Goal: Communication & Community: Answer question/provide support

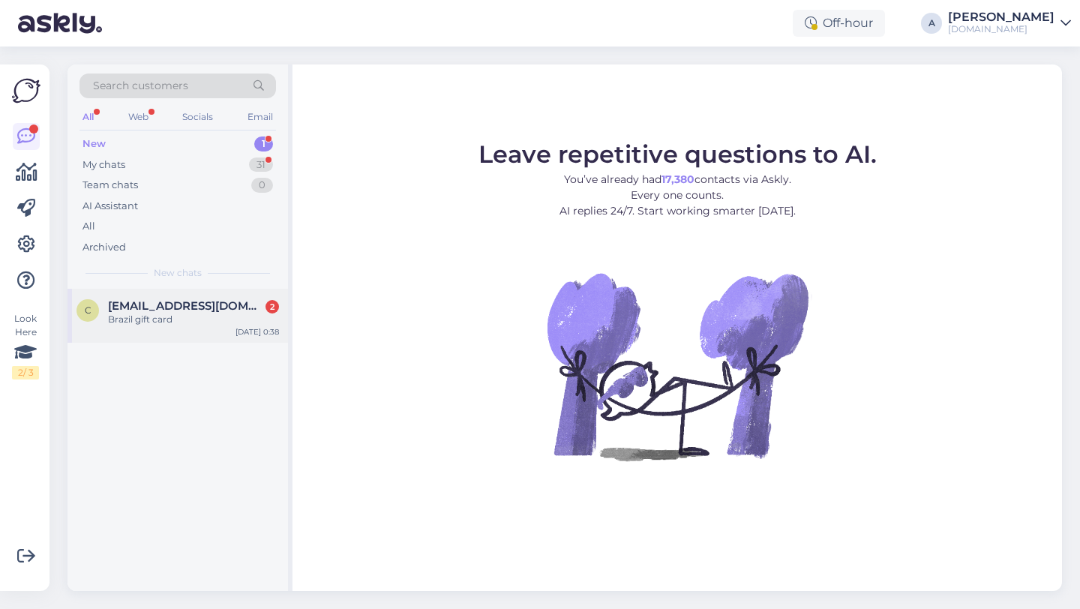
click at [209, 332] on div "c caubimuniz@gmail.com 2 Brazil gift card Aug 28 0:38" at bounding box center [178, 316] width 221 height 54
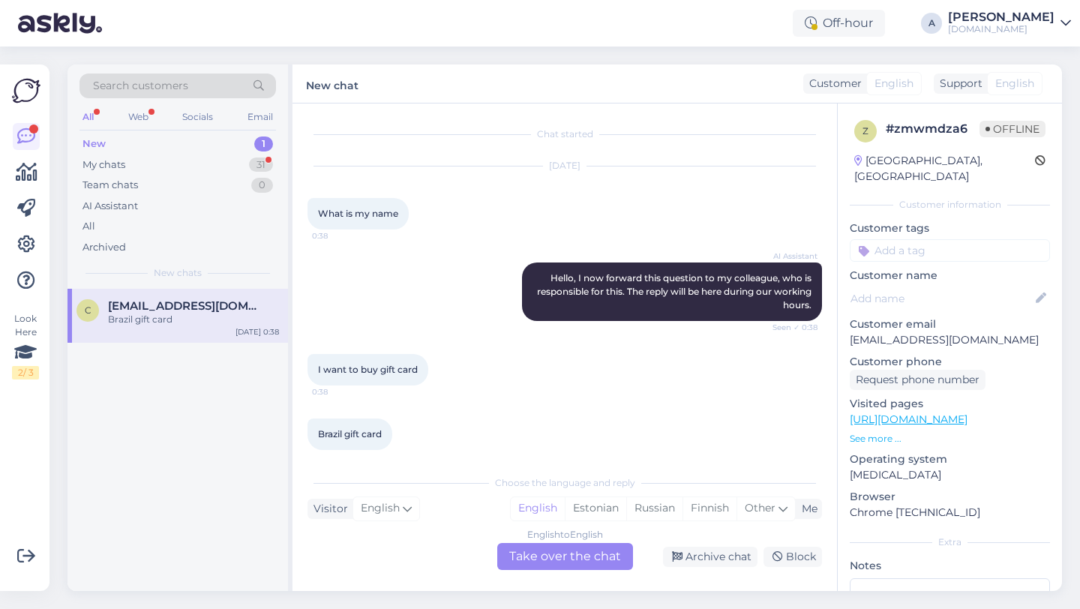
scroll to position [13, 0]
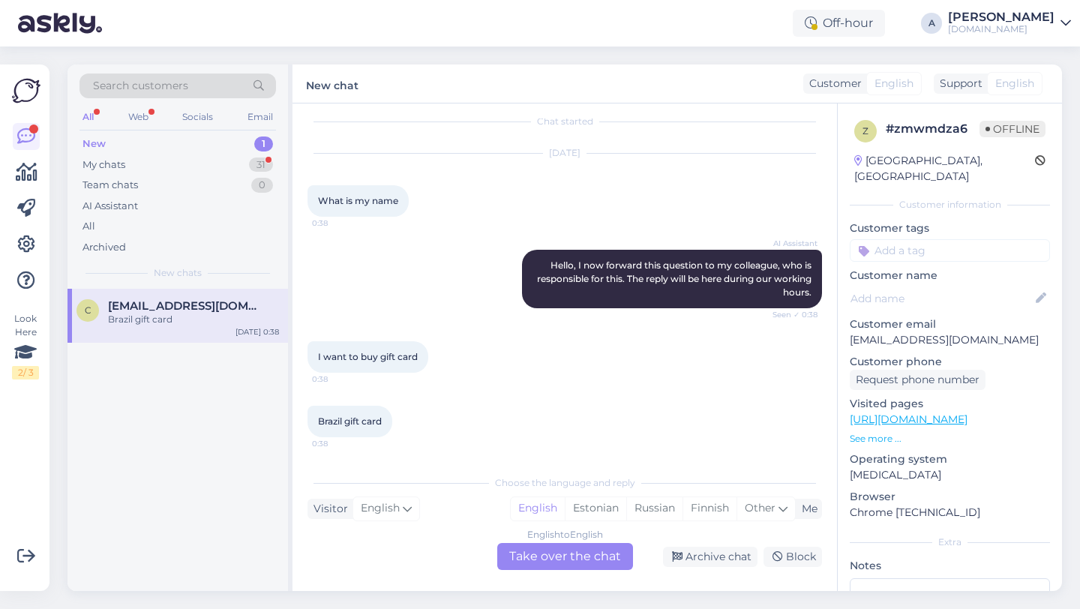
click at [533, 550] on div "English to English Take over the chat" at bounding box center [565, 556] width 136 height 27
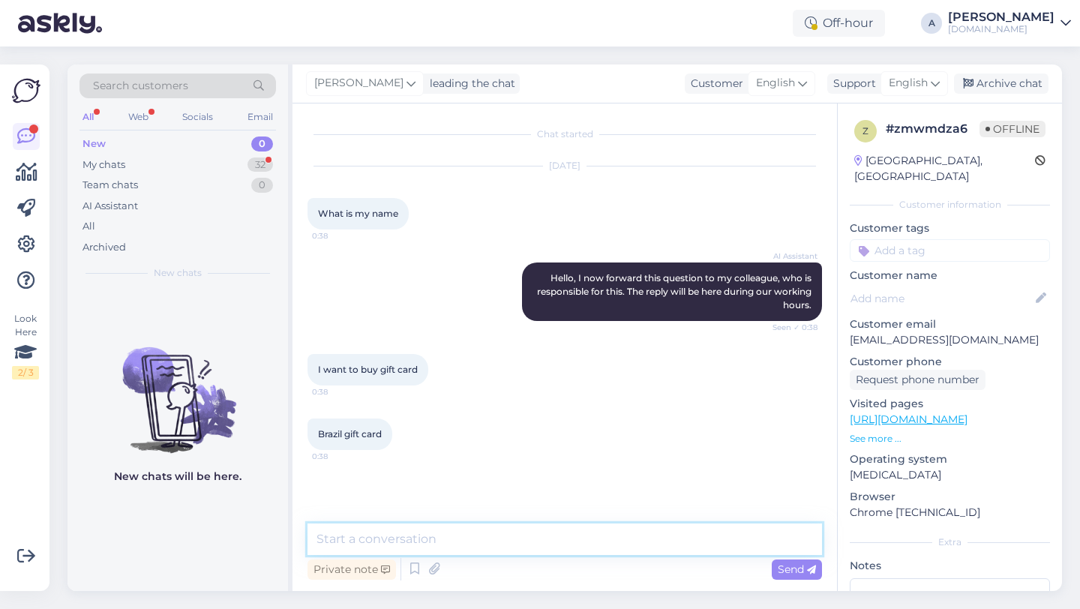
click at [445, 540] on textarea at bounding box center [565, 540] width 515 height 32
type textarea "Hey there!"
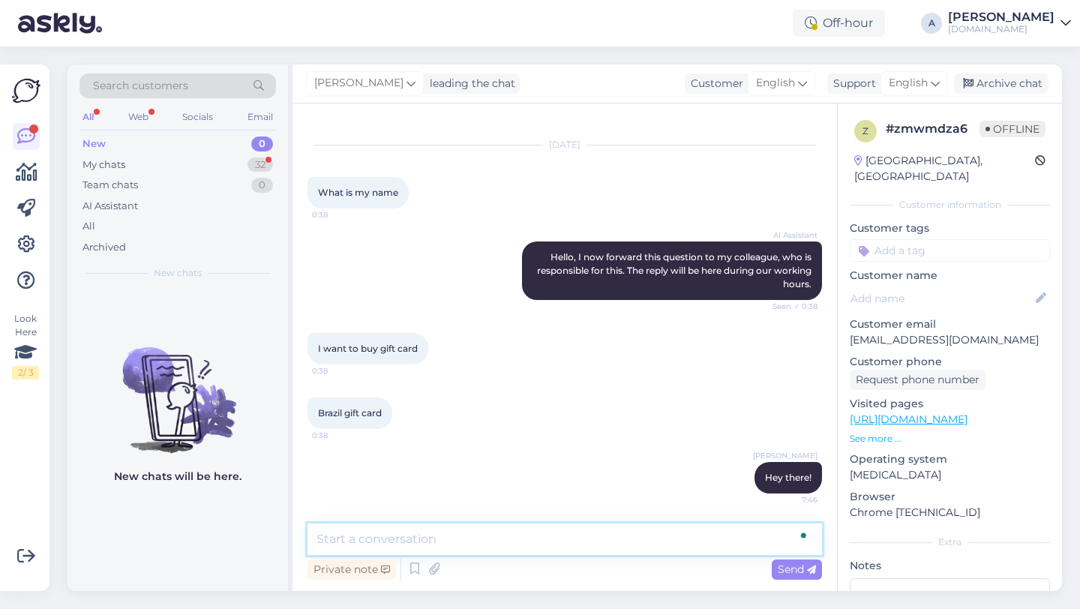
paste textarea "f you still want to buy a gift card, here is how: 1. Go to the Punktid website.…"
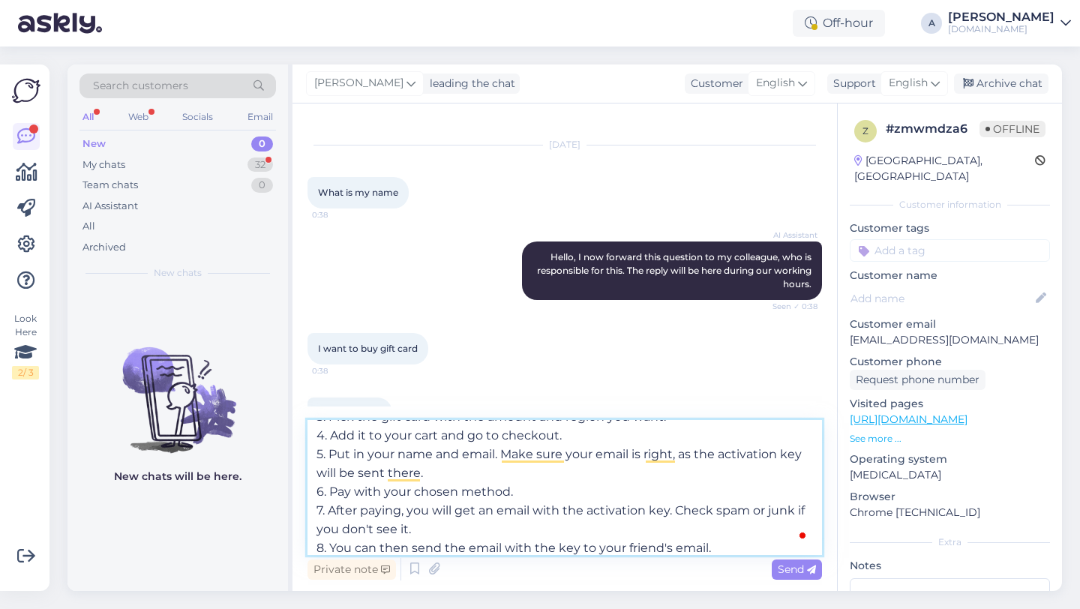
scroll to position [0, 0]
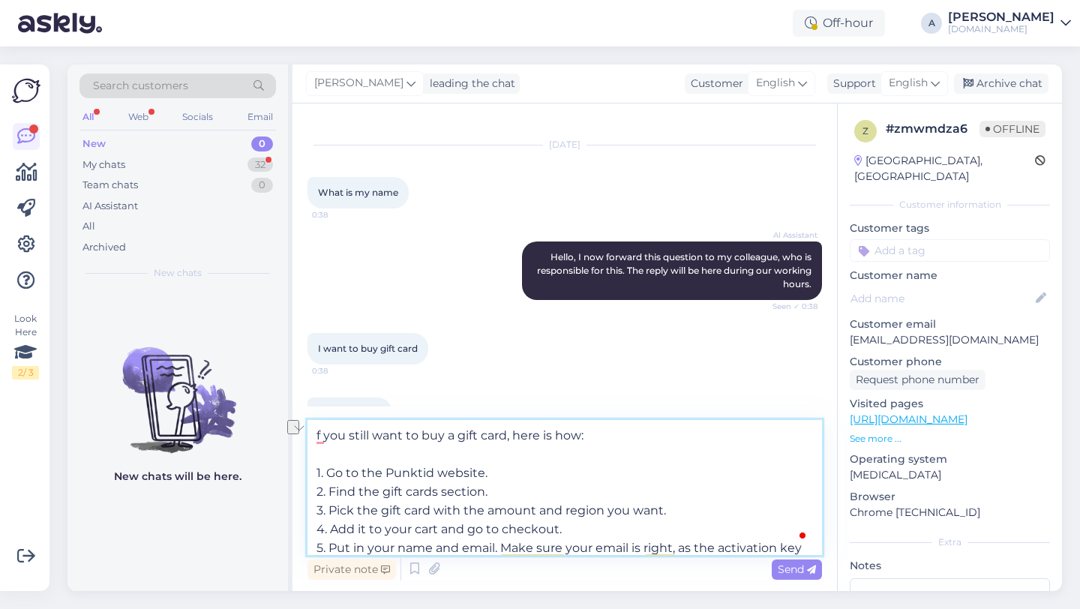
drag, startPoint x: 371, startPoint y: 432, endPoint x: 296, endPoint y: 430, distance: 74.3
click at [296, 430] on div "Chat started Aug 28 2025 What is my name 0:38 AI Assistant Hello, I now forward…" at bounding box center [565, 348] width 545 height 488
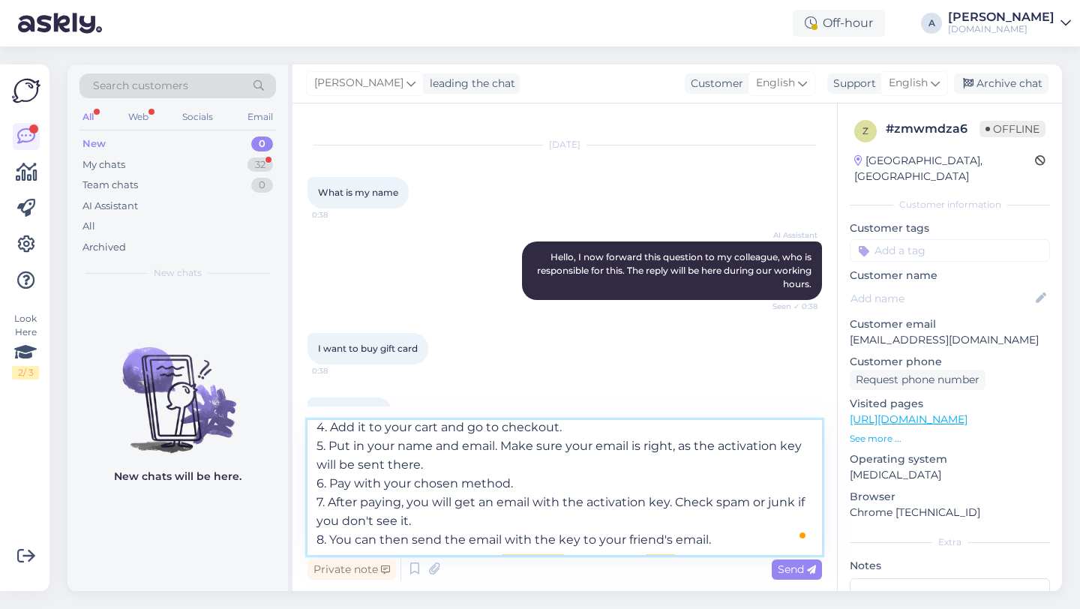
scroll to position [102, 0]
type textarea "If you want to buy a gift card, here is how: 1. Go to the Punktid website. 2. F…"
click at [797, 565] on span "Send" at bounding box center [797, 570] width 38 height 14
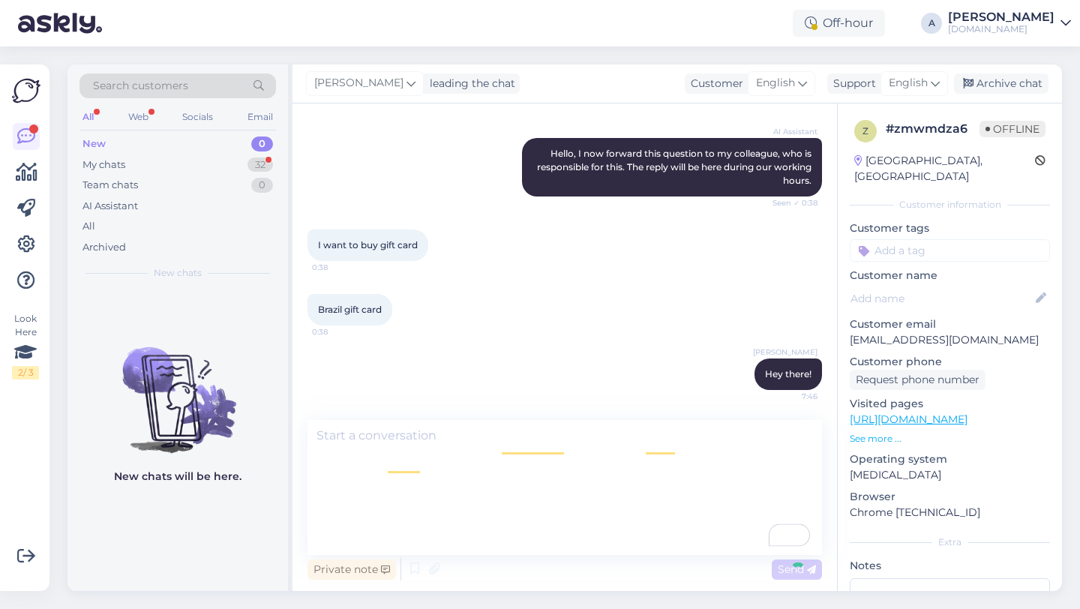
scroll to position [0, 0]
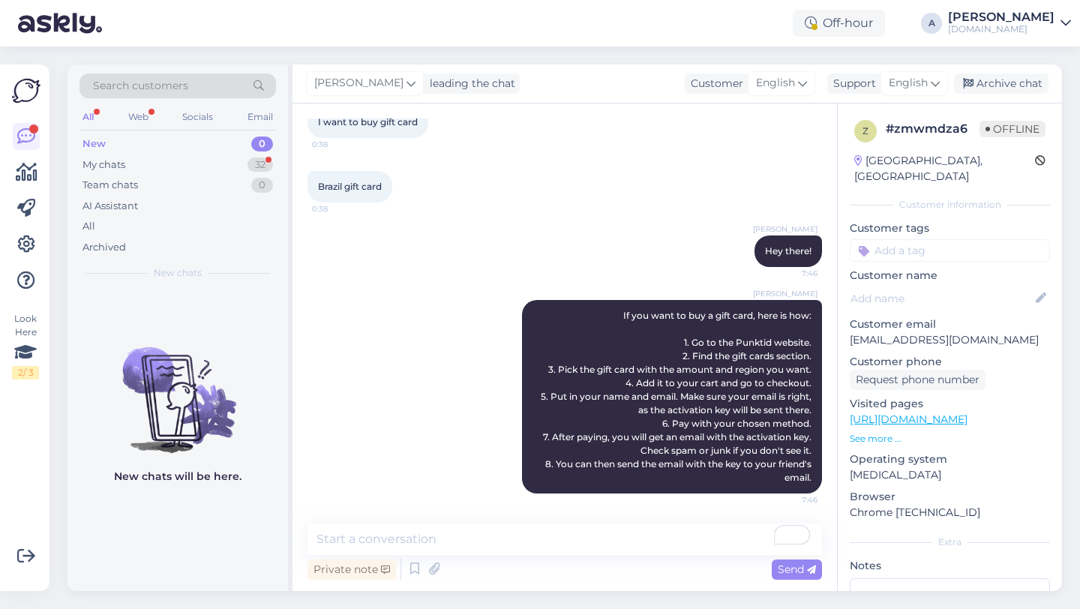
click at [910, 239] on input at bounding box center [950, 250] width 200 height 23
type input "new"
click at [937, 282] on div "New_customer" at bounding box center [950, 290] width 200 height 42
click at [934, 283] on div "New_customer" at bounding box center [950, 290] width 85 height 15
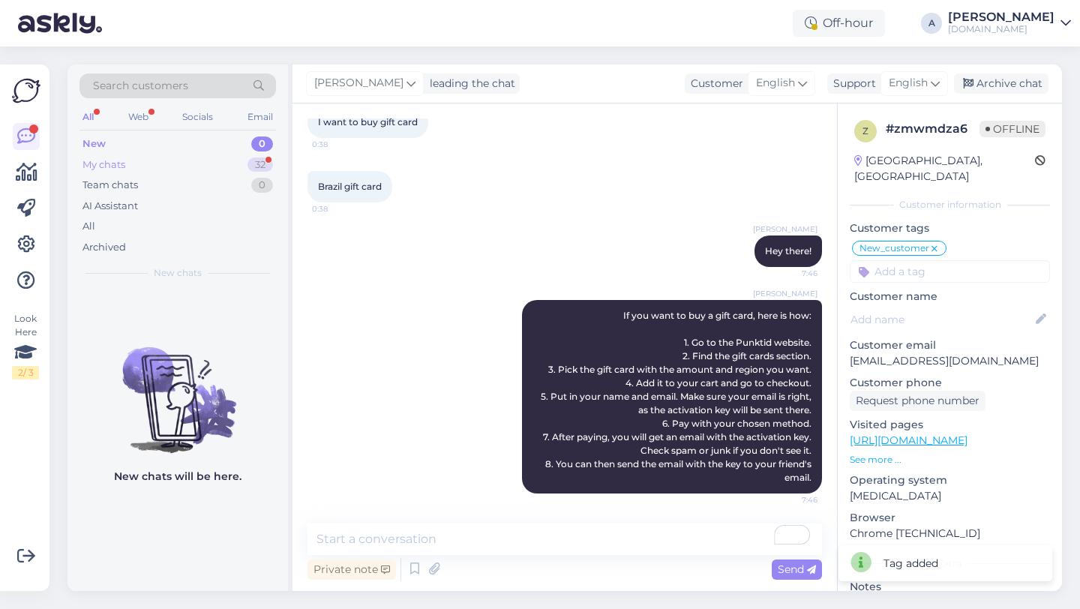
click at [238, 163] on div "My chats 32" at bounding box center [178, 165] width 197 height 21
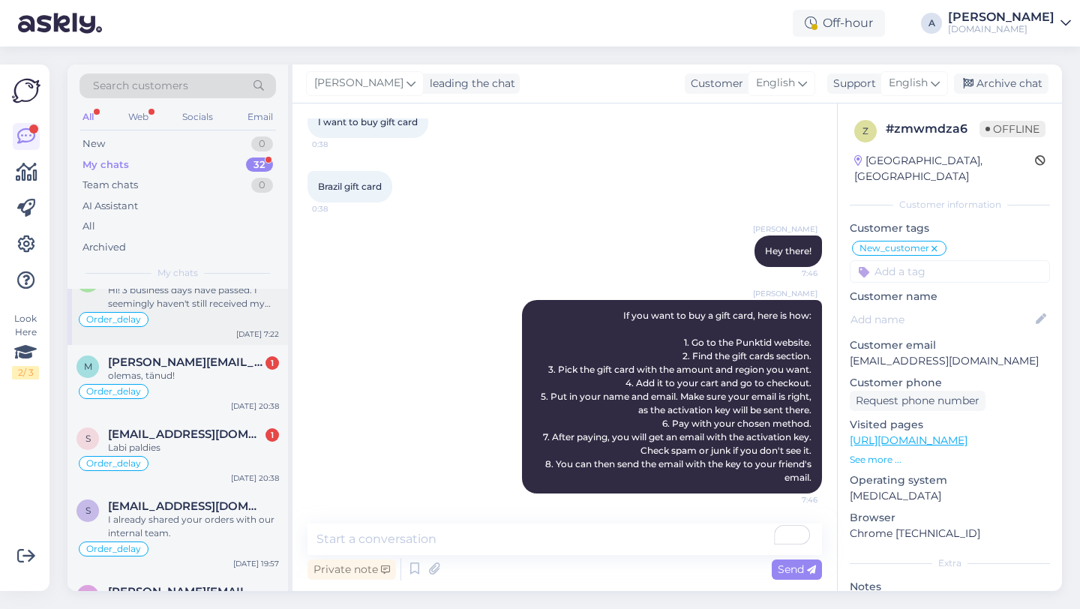
scroll to position [110, 0]
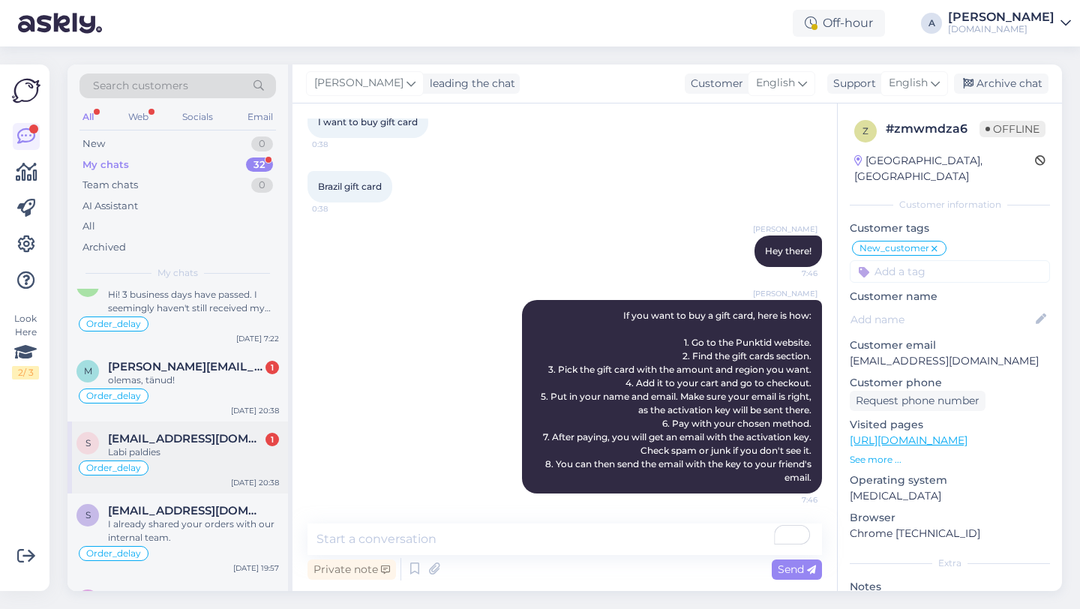
click at [228, 449] on div "Labi paldies" at bounding box center [193, 453] width 171 height 14
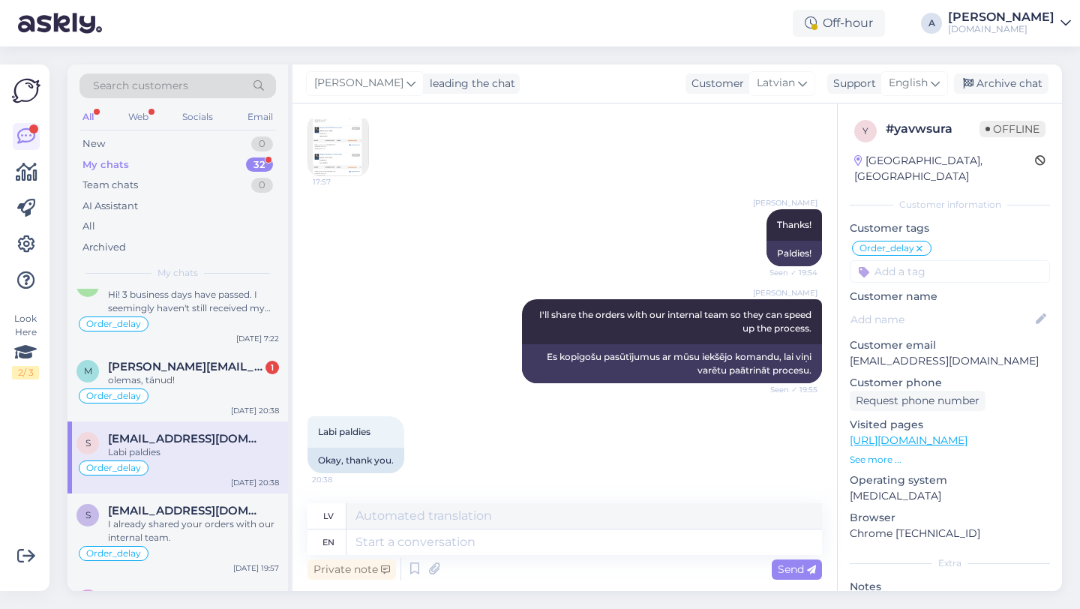
scroll to position [35, 0]
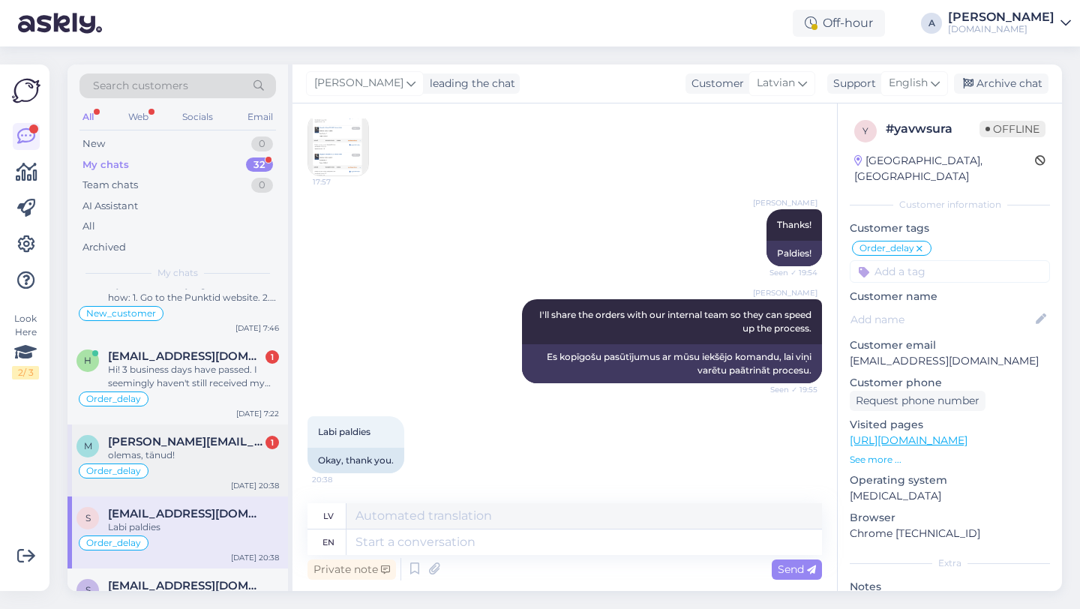
click at [204, 456] on div "olemas, tänud!" at bounding box center [193, 456] width 171 height 14
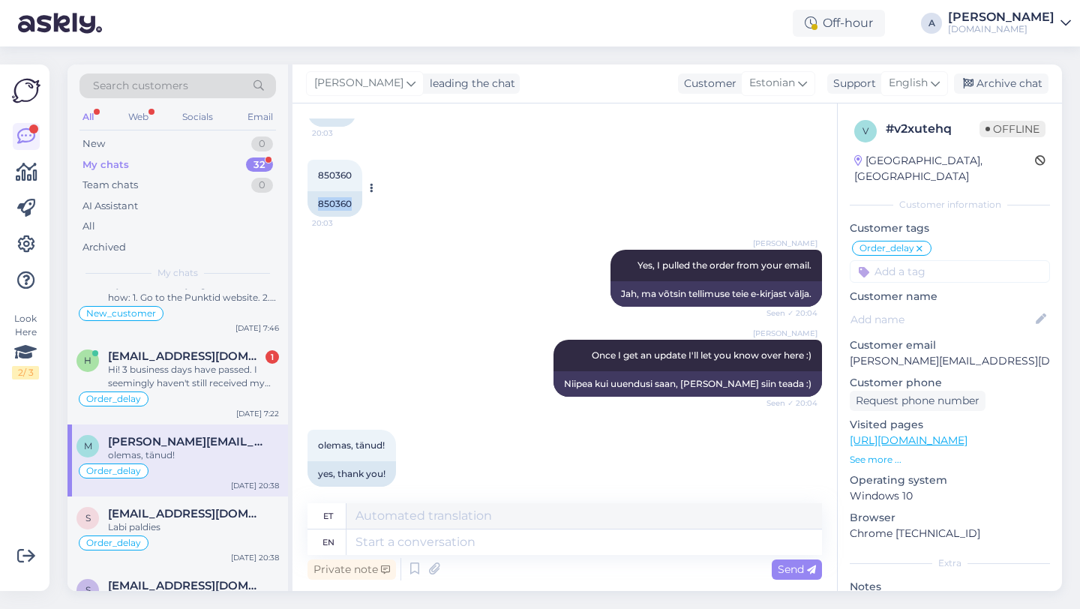
drag, startPoint x: 355, startPoint y: 191, endPoint x: 318, endPoint y: 190, distance: 36.8
click at [318, 191] on div "850360" at bounding box center [335, 204] width 55 height 26
copy div "850360"
click at [392, 543] on textarea at bounding box center [585, 543] width 476 height 26
type textarea "Thanks"
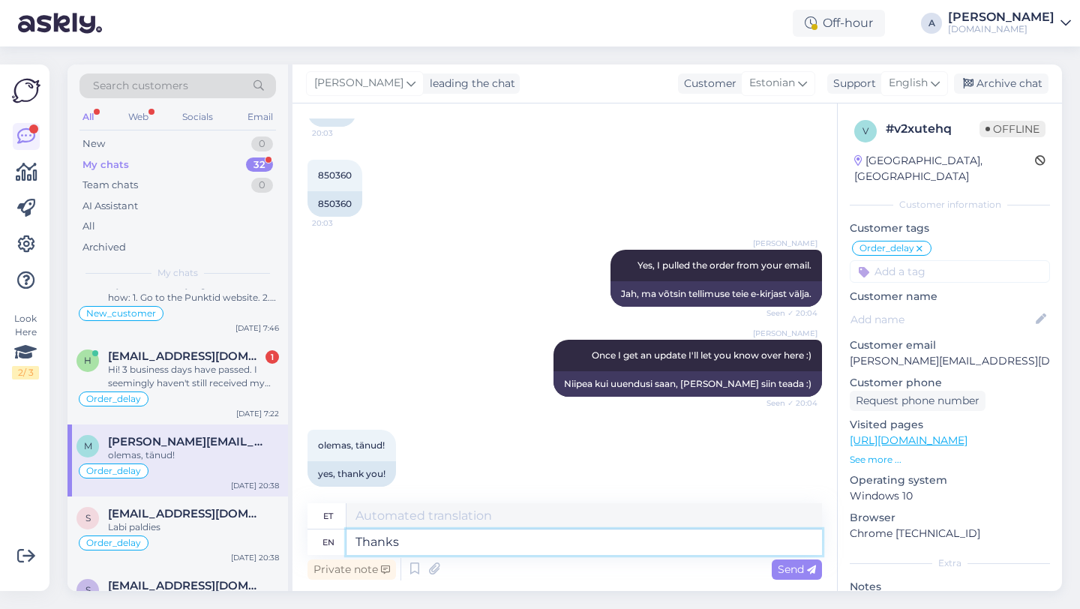
type textarea "Tänud"
type textarea "Thanks for"
type textarea "Tänan teid"
type textarea "Thanks for being s"
type textarea "Tänan teid olemise eest"
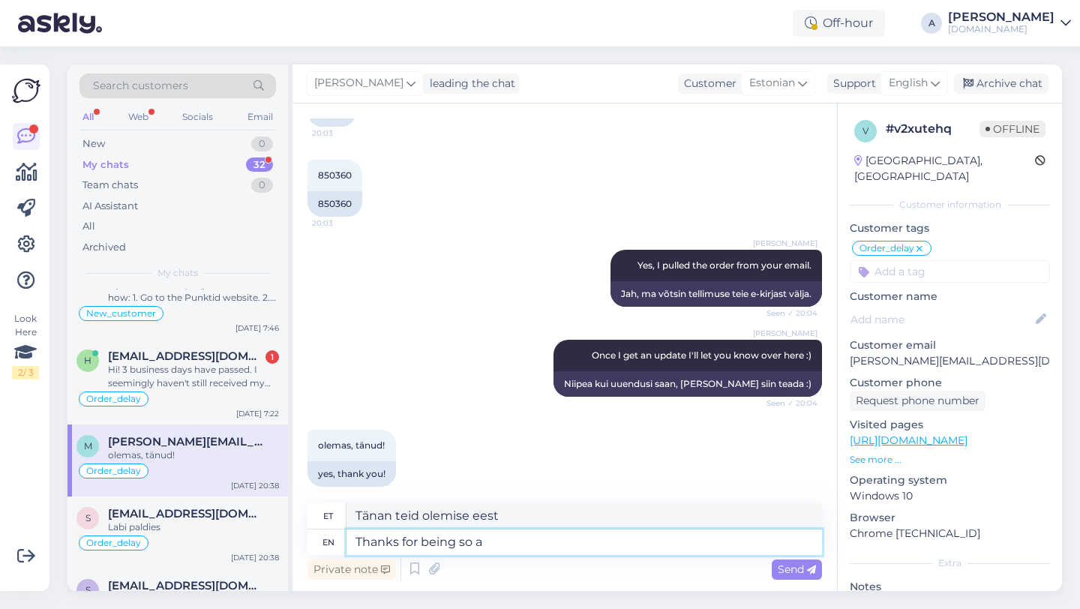
type textarea "Thanks for being so ap"
type textarea "Aitäh, et nii oled"
type textarea "Thanks for being so patient."
type textarea "Tänan kannatlikkuse eest."
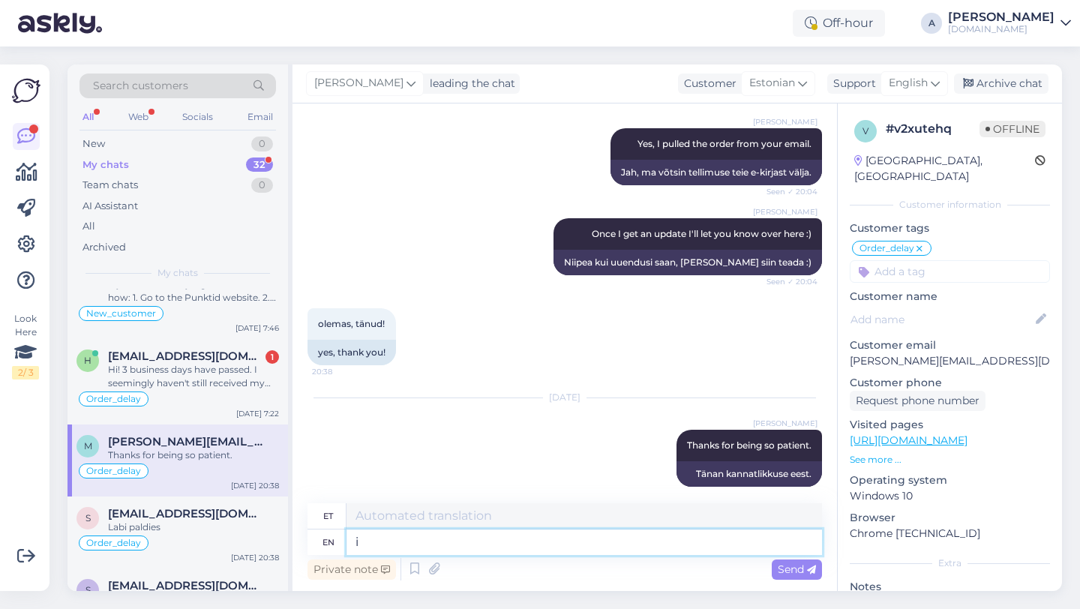
type textarea "i C"
type textarea "mina"
type textarea "i CAN S"
type textarea "ma SAAN"
type textarea "i"
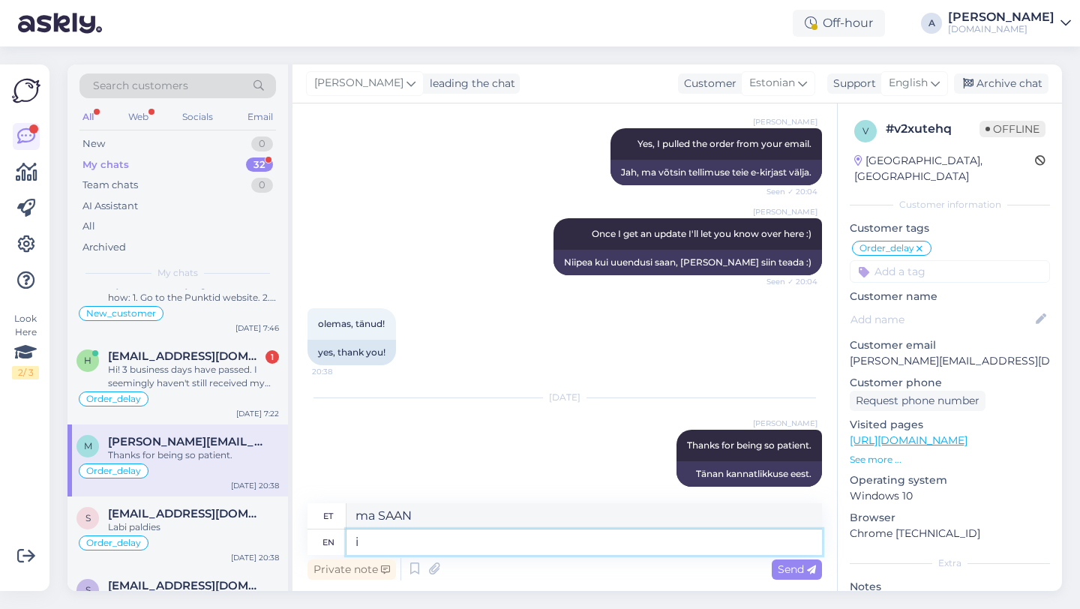
type textarea "mina"
type textarea "i"
type textarea "I"
type textarea "Mina"
type textarea "I can s"
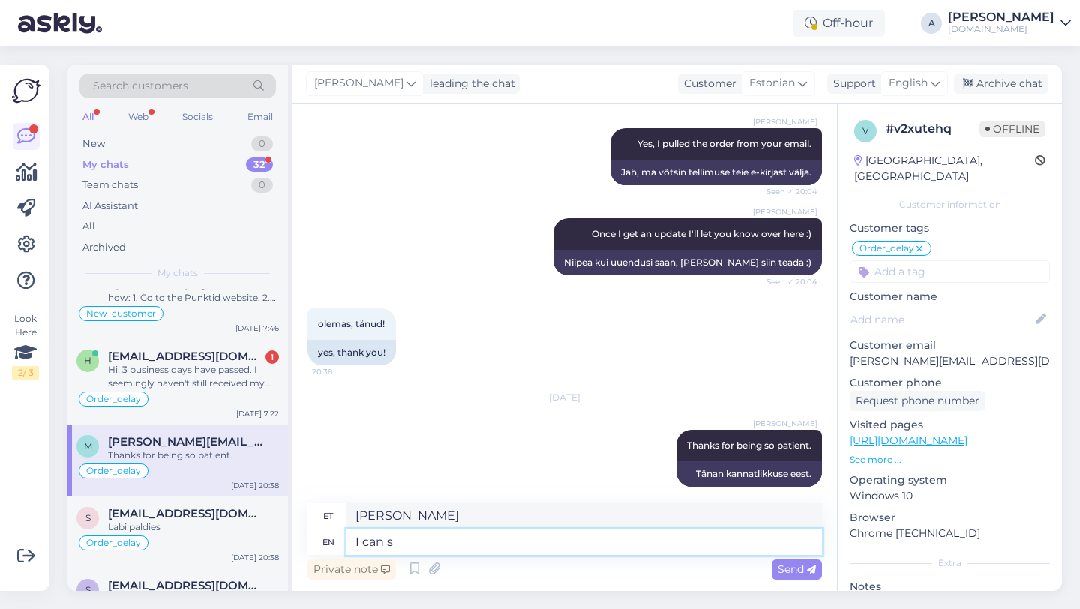
type textarea "Ma saan"
type textarea "I can see i"
type textarea "Ma näen"
type textarea "I can see internally th"
type textarea "Ma näen sisemiselt"
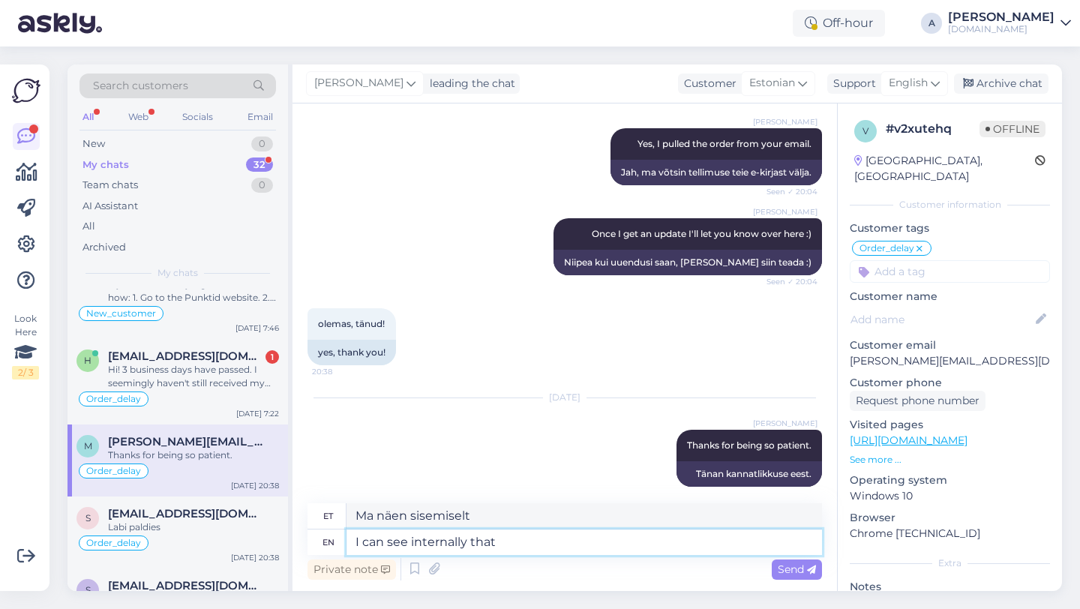
type textarea "I can see internally that"
type textarea "Ma näen seda sisemiselt"
type textarea "I can see internally that your o"
type textarea "Ma näen sisemiselt, et sinu"
type textarea "I can see internally that your order"
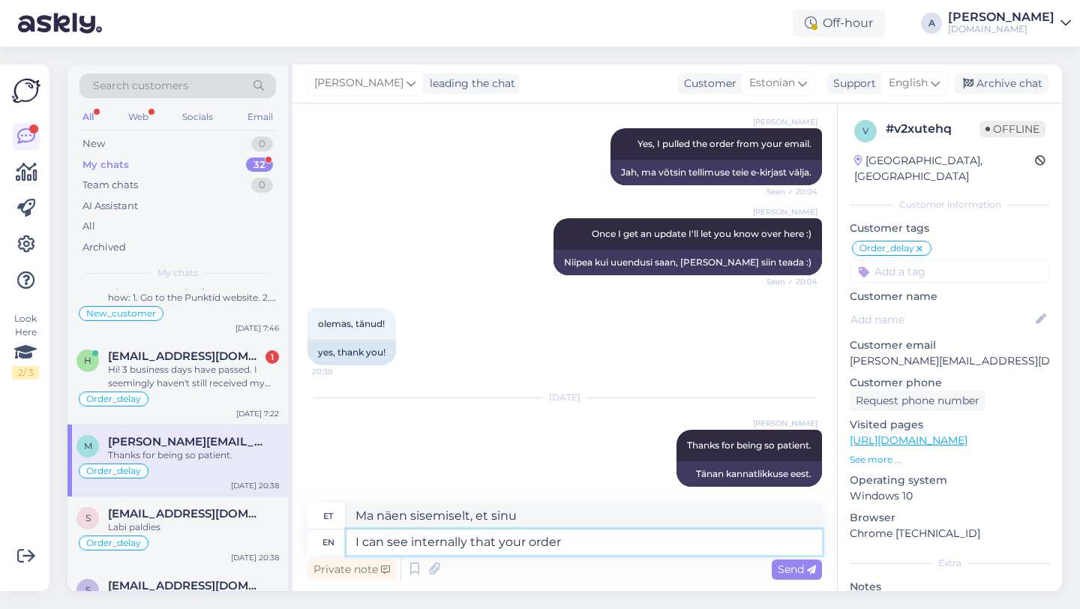
type textarea "Ma näen sisemiselt, et teie tellimus"
type textarea "I can see internally that your order was c"
type textarea "Ma näen sisemiselt, et teie tellimus oli"
type textarea "I can see internally that your order was completed."
type textarea "Ma näen sisemiselt, et teie tellimus on täidetud."
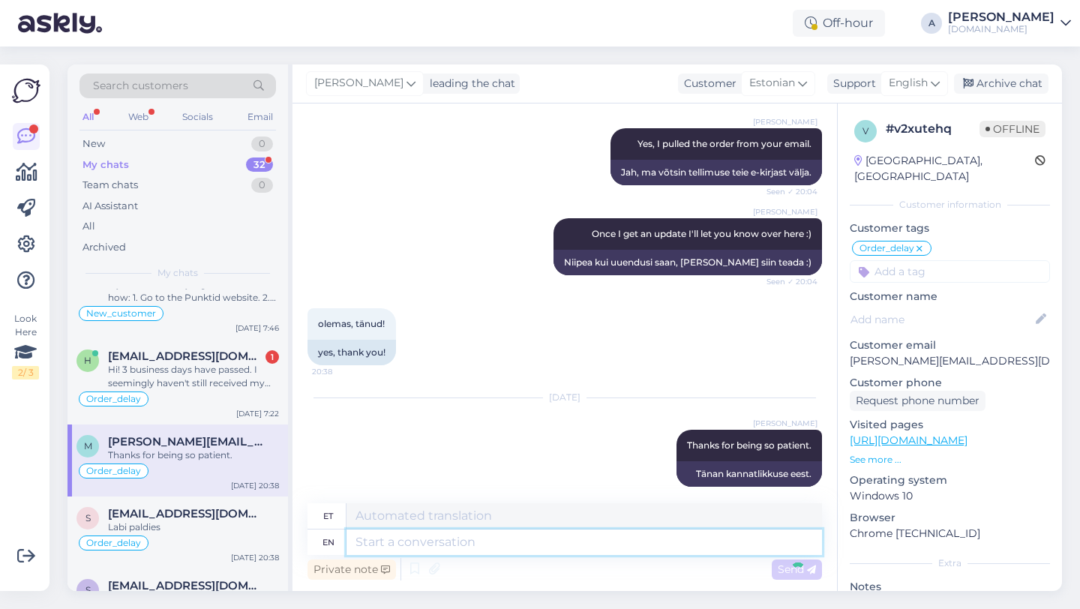
scroll to position [1330, 0]
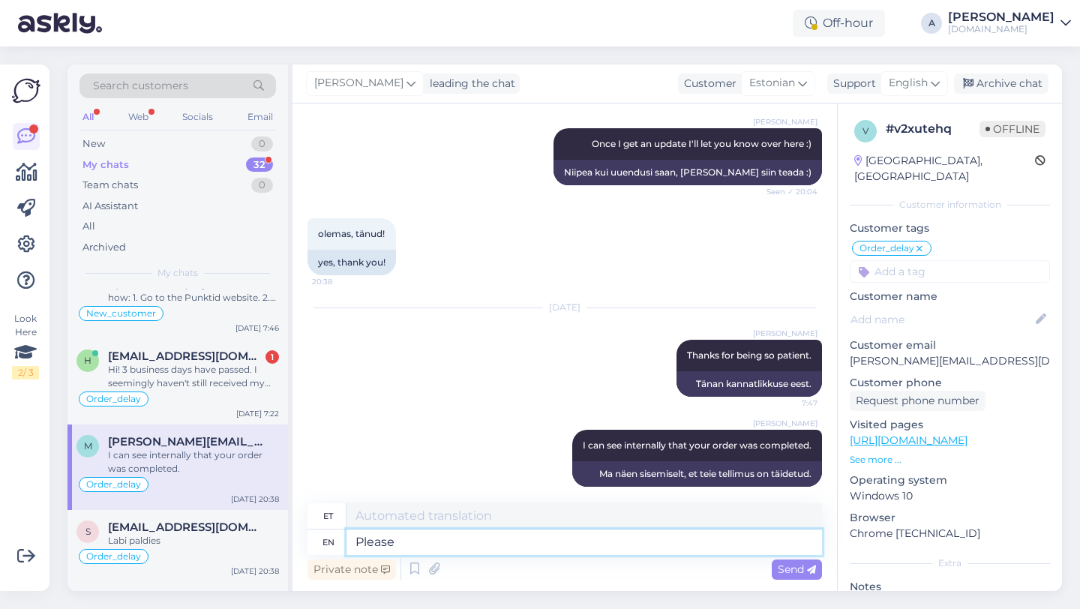
type textarea "Please c"
type textarea "Palun"
type textarea "Please check"
type textarea "Palun kontrollige"
type textarea "Please check your e"
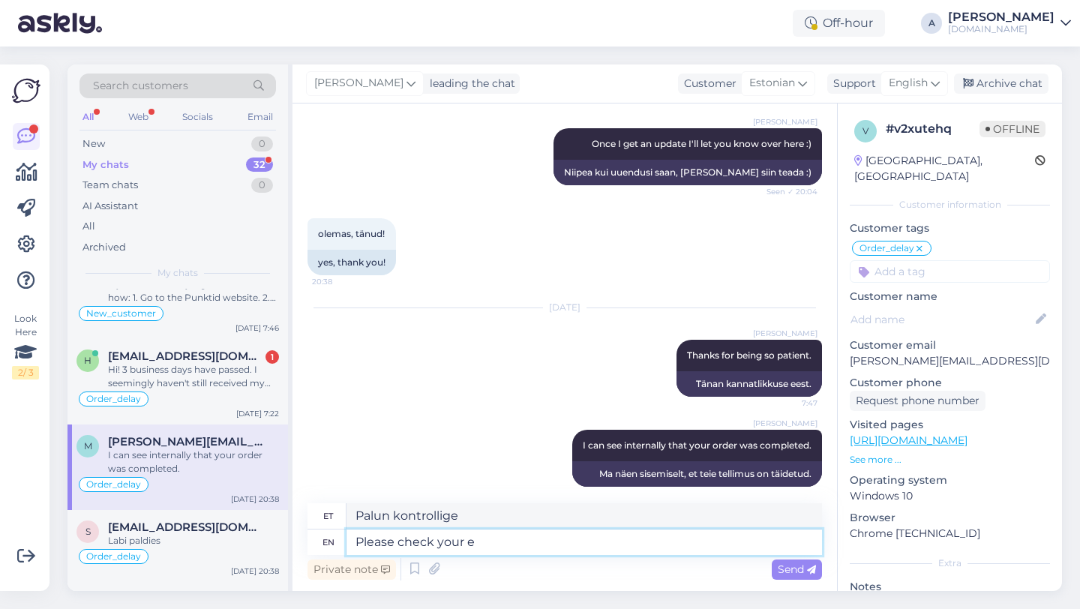
type textarea "Palun kontrollige oma"
type textarea "Please check your emai"
type textarea "Palun kontrollige oma e-posti"
type textarea "Please check your email and sp"
type textarea "Palun kontrollige oma e-posti ja"
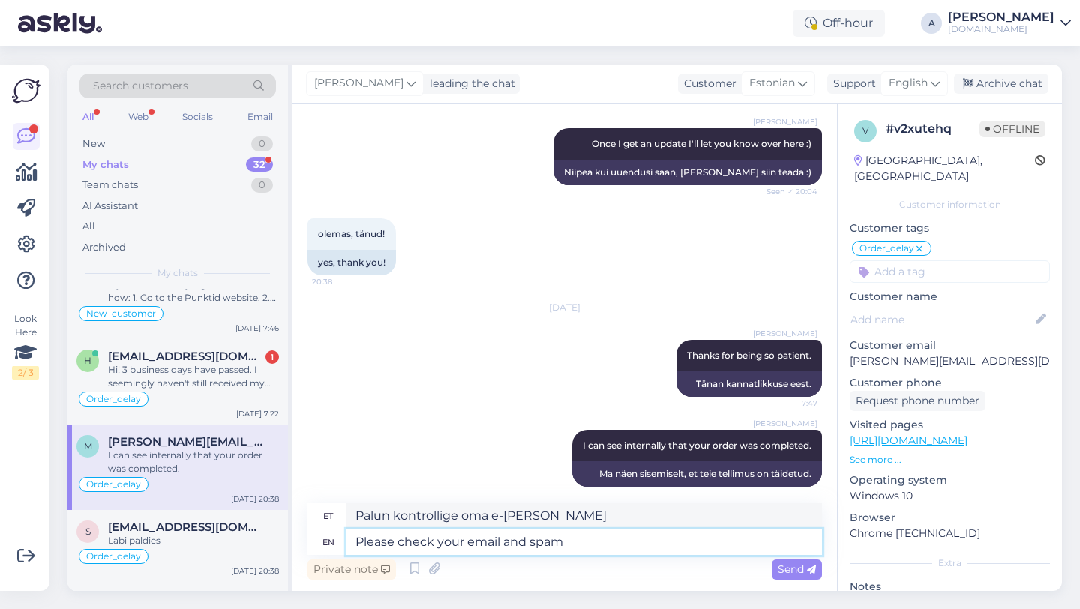
type textarea "Please check your email and spam"
type textarea "Palun kontrollige oma e-posti ja rämpsposti"
type textarea "Please check your email and spam folder."
type textarea "Palun kontrollige oma e-posti ja rämpsposti kausta."
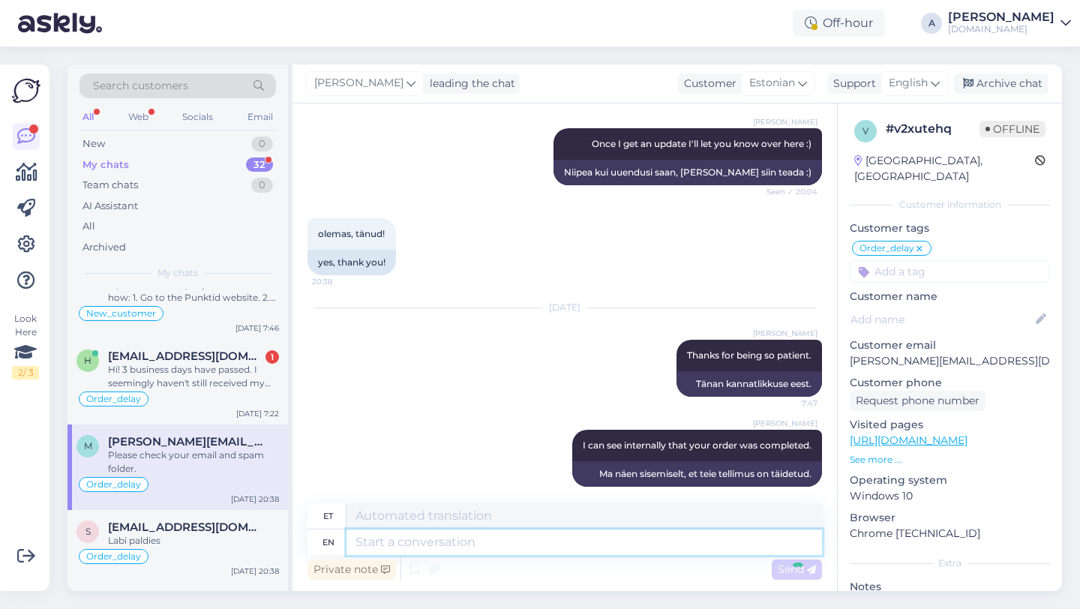
scroll to position [1420, 0]
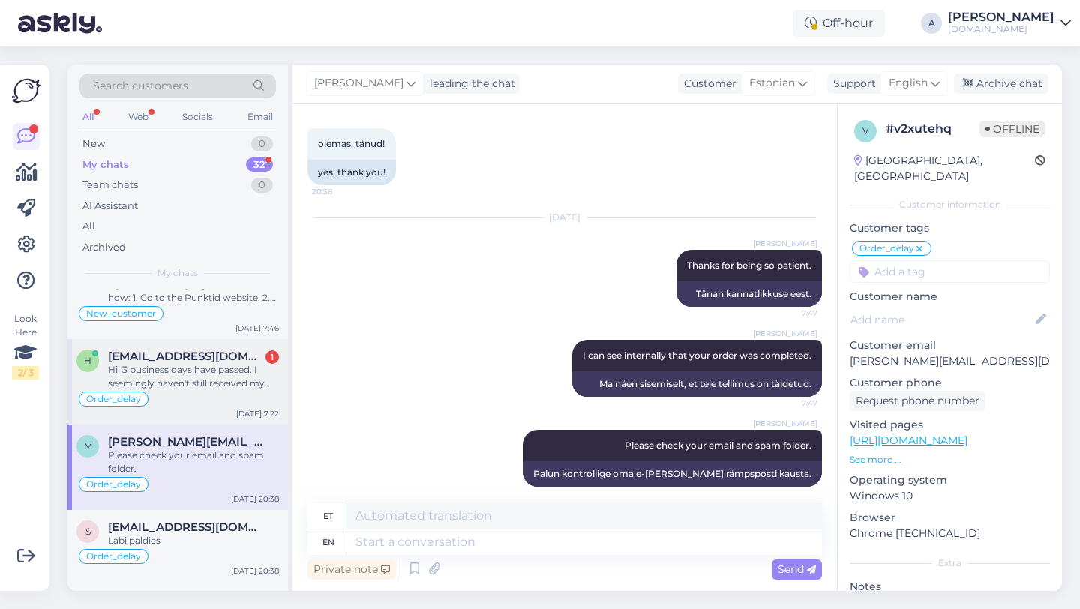
click at [177, 377] on div "Hi! 3 business days have passed. I seemingly haven't still received my code, ev…" at bounding box center [193, 376] width 171 height 27
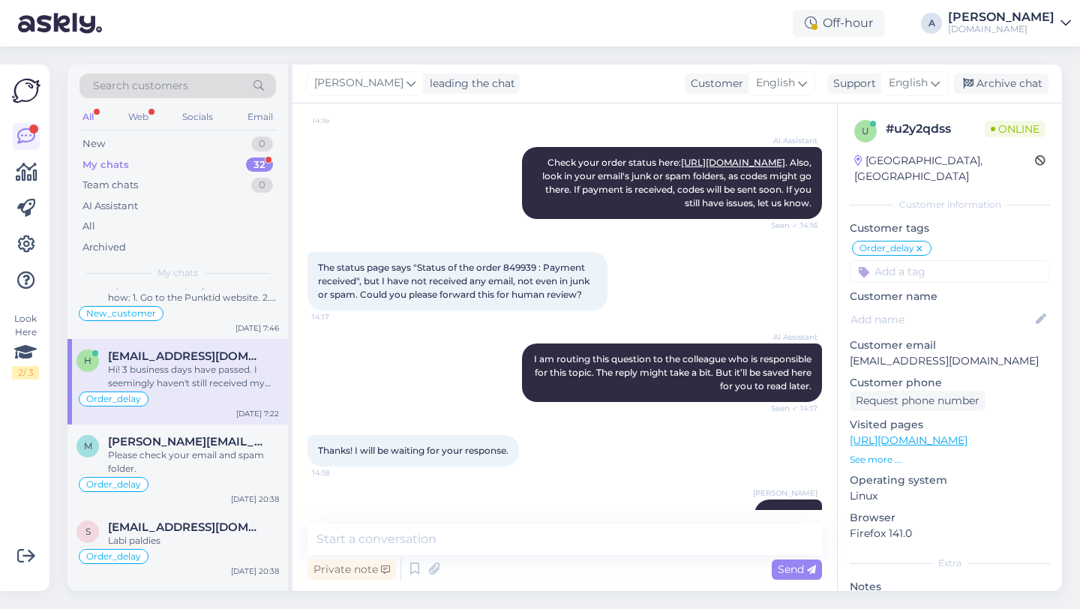
scroll to position [293, 0]
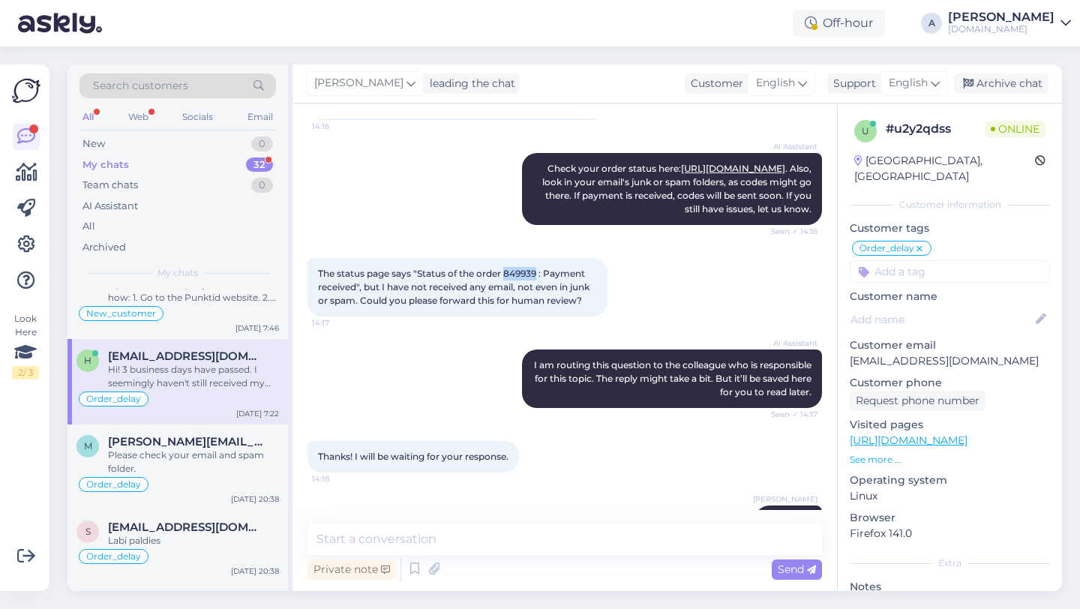
drag, startPoint x: 539, startPoint y: 299, endPoint x: 506, endPoint y: 300, distance: 32.3
click at [506, 300] on span "The status page says "Status of the order 849939 : Payment received", but I hav…" at bounding box center [455, 287] width 274 height 38
copy span "849939"
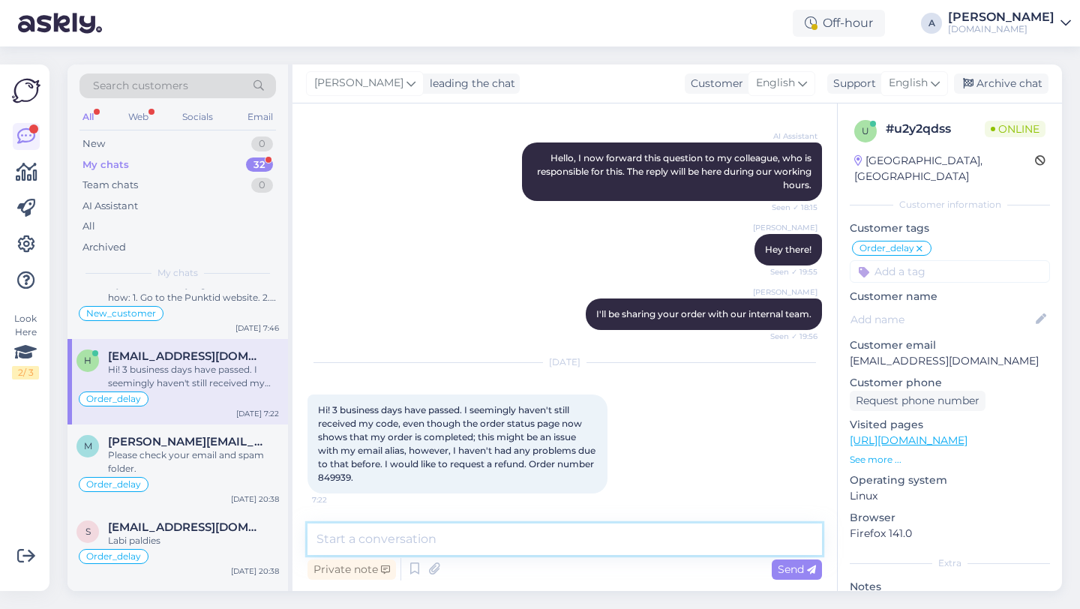
click at [439, 539] on textarea at bounding box center [565, 540] width 515 height 32
type textarea "Thanks for being so patient."
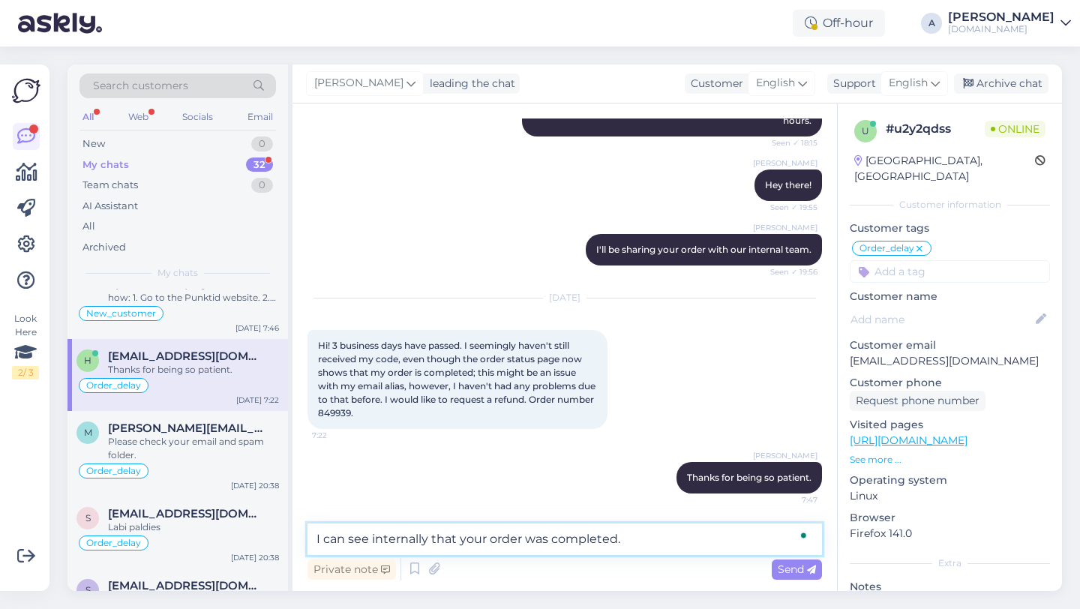
type textarea "I can see internally that your order was completed."
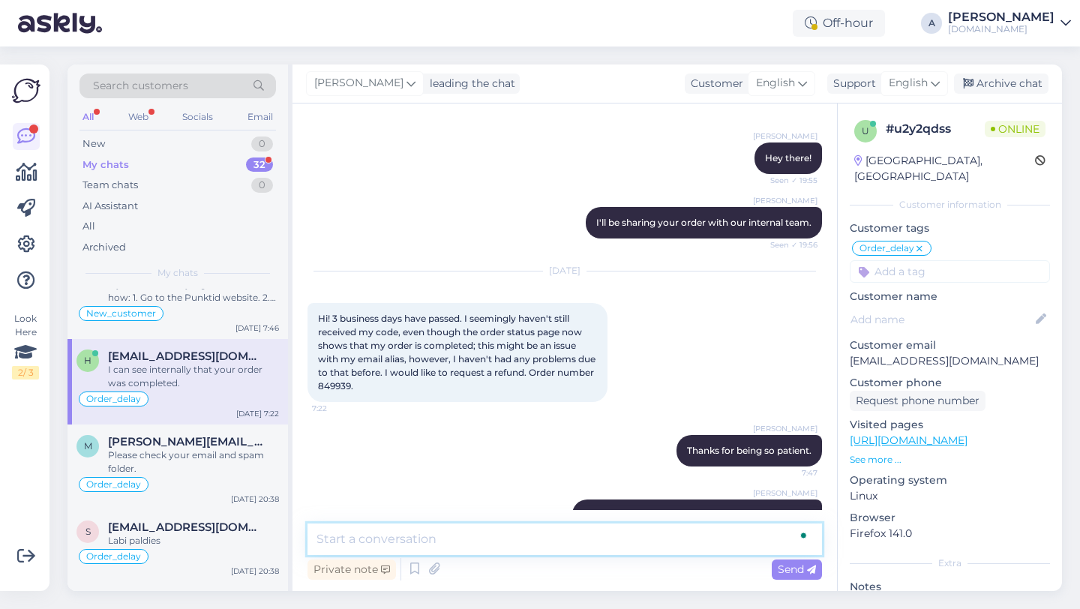
scroll to position [1077, 0]
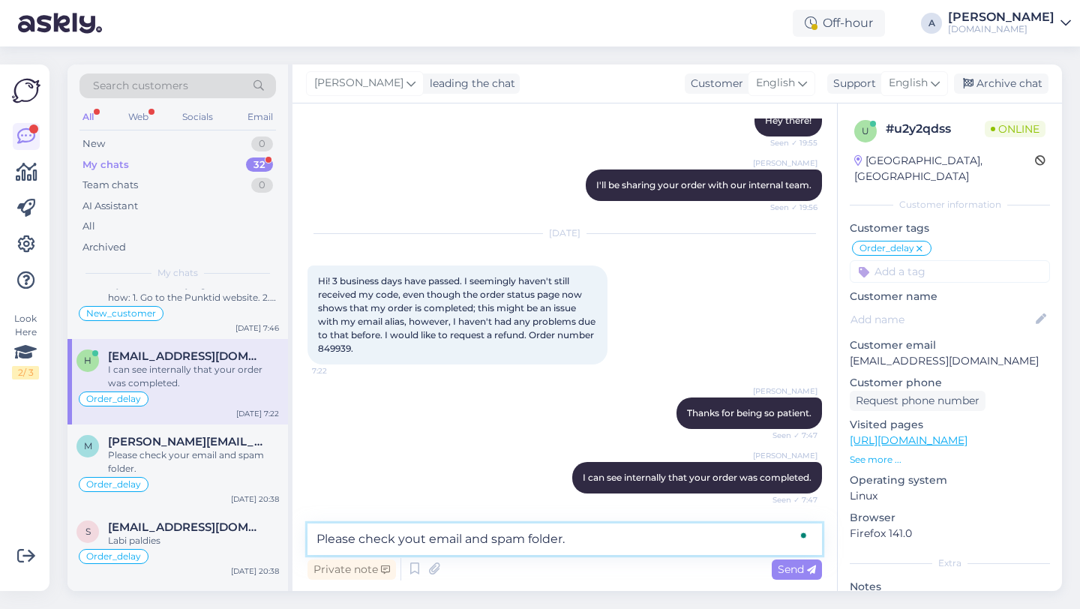
type textarea "Please check yout email and spam folder."
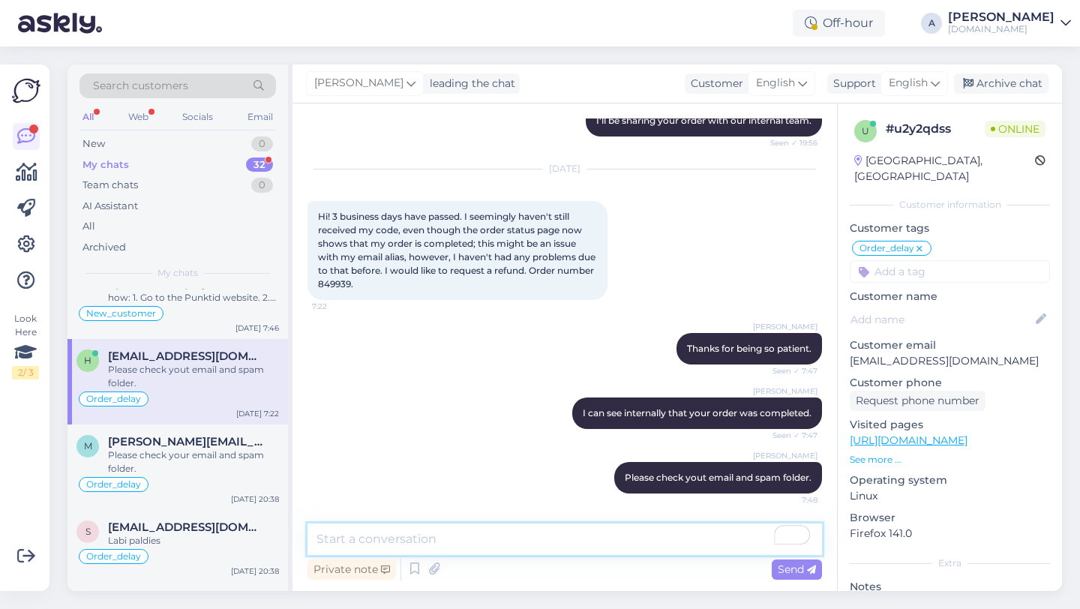
scroll to position [0, 0]
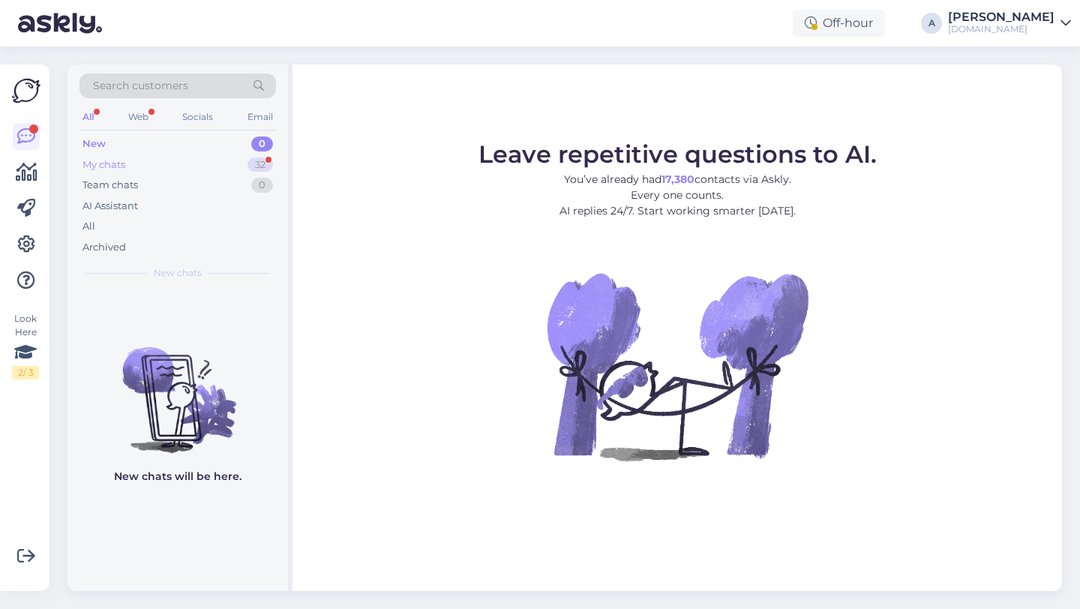
click at [251, 158] on div "32" at bounding box center [261, 165] width 26 height 15
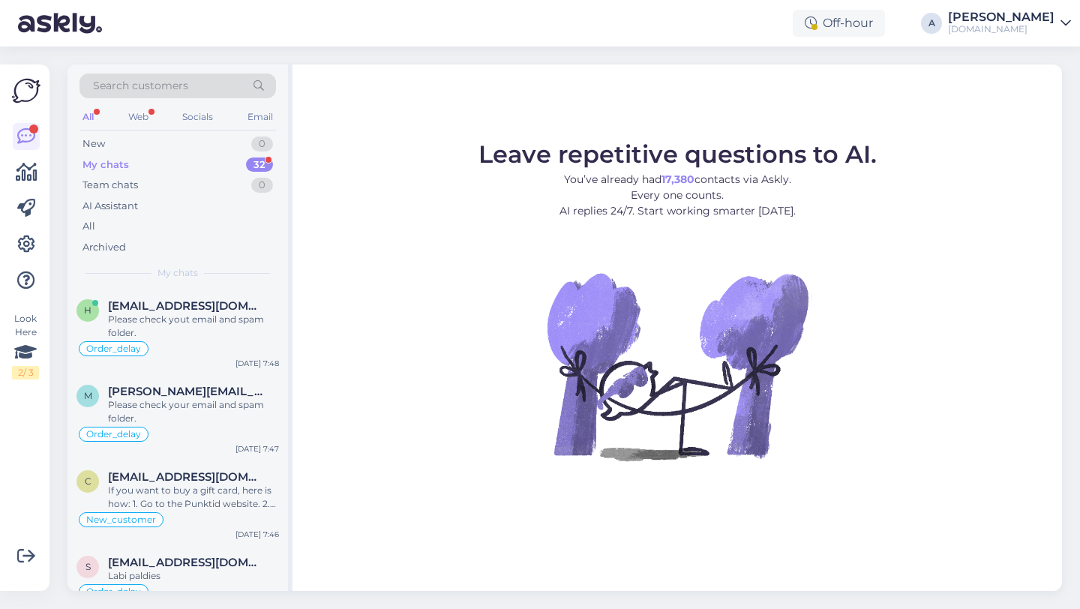
click at [224, 157] on div "My chats 32" at bounding box center [178, 165] width 197 height 21
click at [243, 159] on div "My chats 32" at bounding box center [178, 165] width 197 height 21
click at [242, 163] on div "My chats 32" at bounding box center [178, 165] width 197 height 21
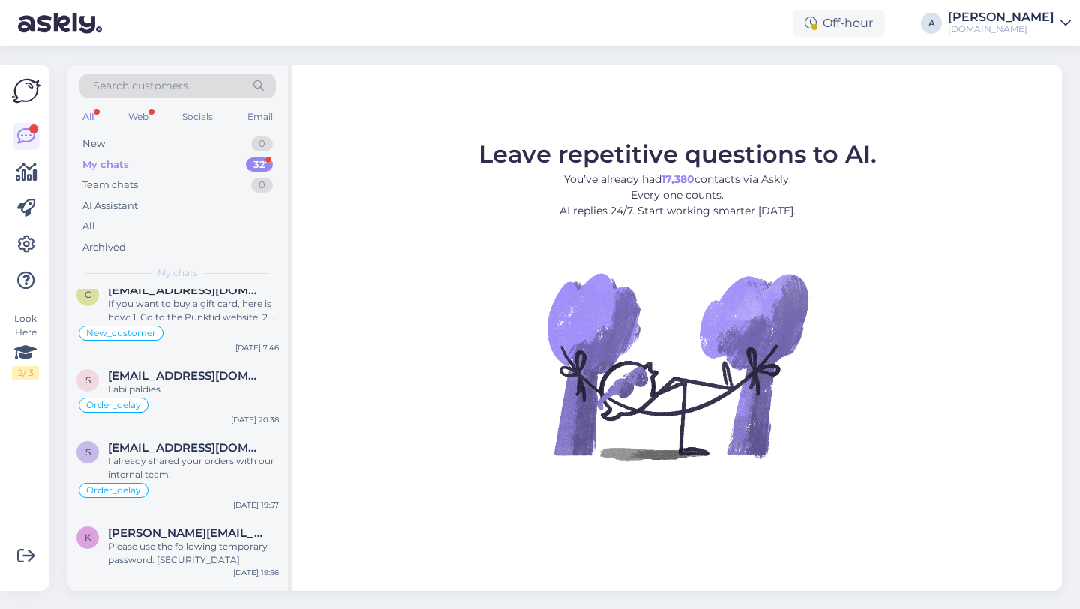
scroll to position [191, 0]
